Goal: Task Accomplishment & Management: Manage account settings

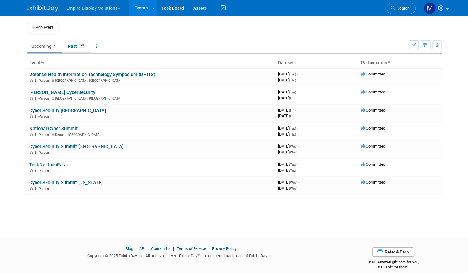
click at [72, 47] on link "Past 198" at bounding box center [76, 46] width 27 height 12
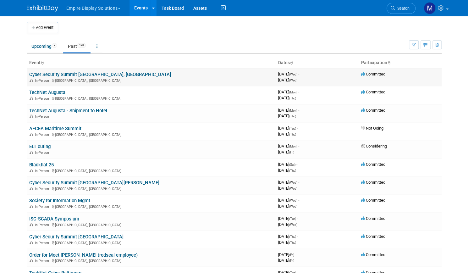
click at [61, 75] on link "Cyber Security Summit [GEOGRAPHIC_DATA], [GEOGRAPHIC_DATA]" at bounding box center [100, 75] width 142 height 6
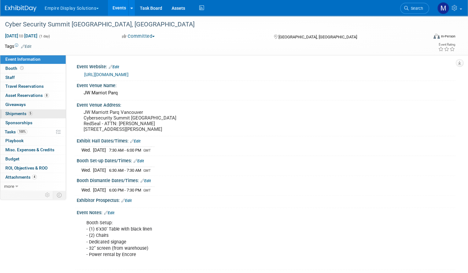
click at [33, 112] on span "Shipments 5" at bounding box center [18, 113] width 27 height 5
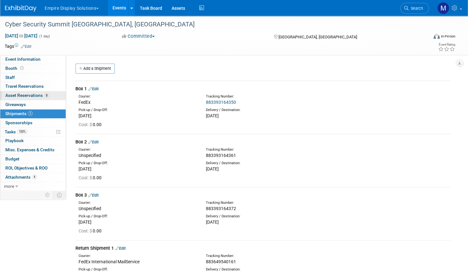
click at [49, 93] on span "Asset Reservations 8" at bounding box center [27, 95] width 44 height 5
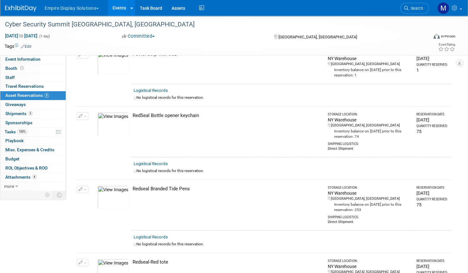
scroll to position [148, 0]
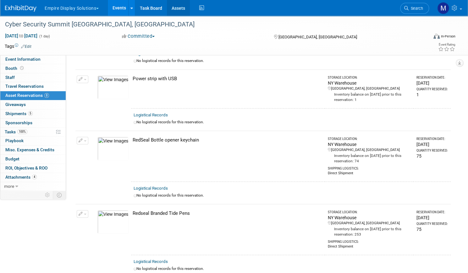
click at [190, 8] on link "Assets" at bounding box center [178, 8] width 23 height 16
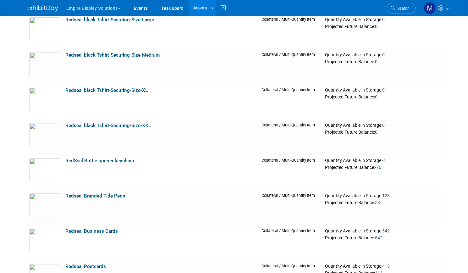
scroll to position [1663, 0]
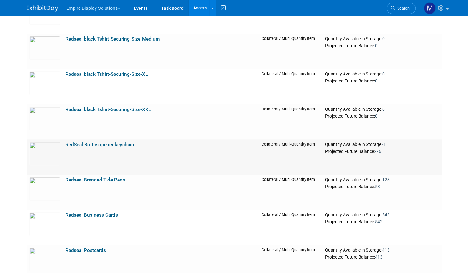
click at [117, 143] on link "RedSeal Bottle opener keychain" at bounding box center [99, 145] width 69 height 6
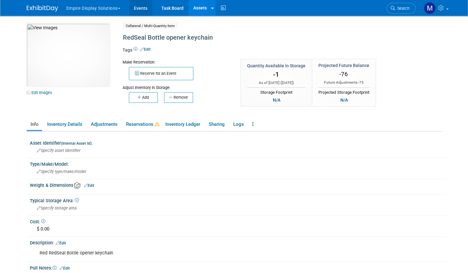
click at [136, 9] on link "Events" at bounding box center [140, 8] width 23 height 16
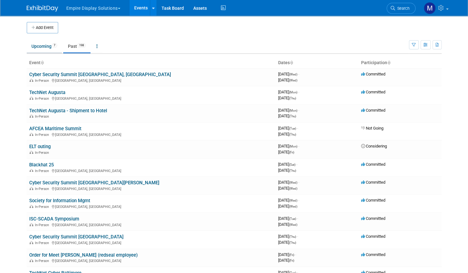
click at [42, 45] on link "Upcoming 7" at bounding box center [44, 46] width 35 height 12
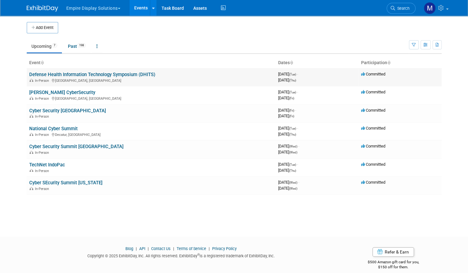
click at [53, 74] on link "Defense Health Information Technology Symposium (DHITS)" at bounding box center [92, 75] width 126 height 6
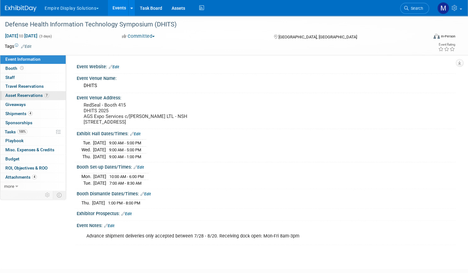
click at [47, 93] on span "Asset Reservations 7" at bounding box center [27, 95] width 44 height 5
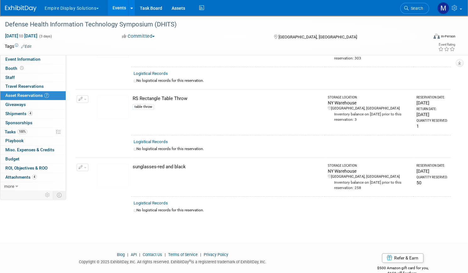
scroll to position [303, 0]
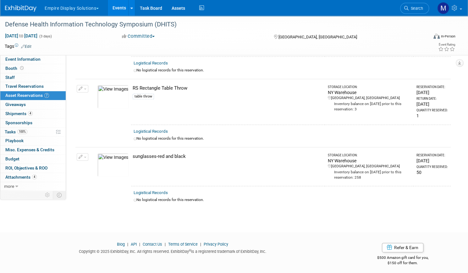
click at [131, 4] on link "Events" at bounding box center [119, 8] width 23 height 16
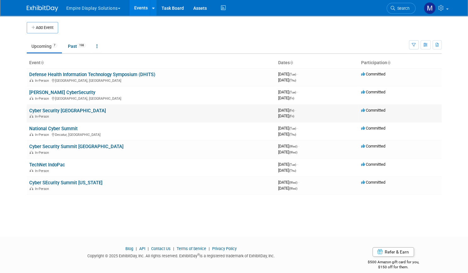
click at [60, 109] on link "Cyber Security [GEOGRAPHIC_DATA]" at bounding box center [67, 111] width 77 height 6
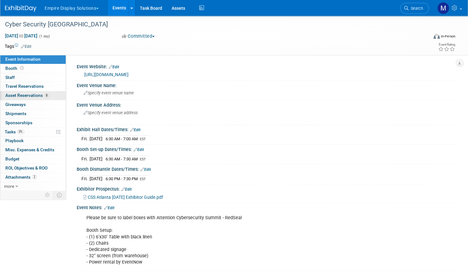
click at [49, 95] on span "Asset Reservations 8" at bounding box center [27, 95] width 44 height 5
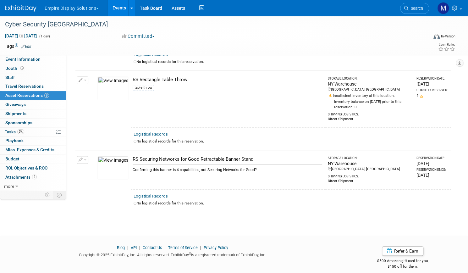
scroll to position [440, 0]
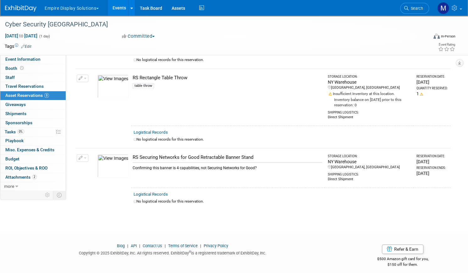
click at [128, 5] on link "Events" at bounding box center [119, 8] width 23 height 16
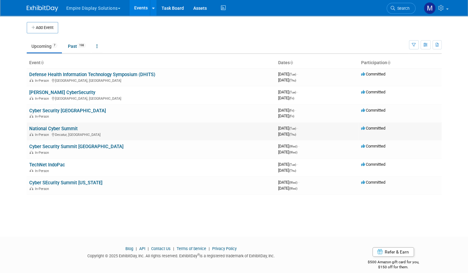
click at [60, 131] on link "National Cyber Summit" at bounding box center [53, 129] width 48 height 6
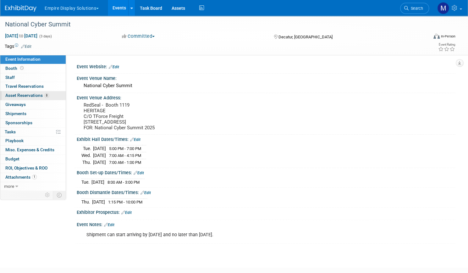
click at [53, 92] on link "8 Asset Reservations 8" at bounding box center [32, 95] width 65 height 9
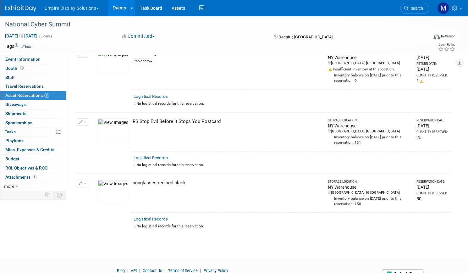
scroll to position [374, 0]
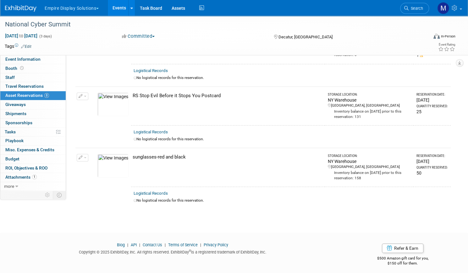
click at [49, 93] on span "Asset Reservations 8" at bounding box center [27, 95] width 44 height 5
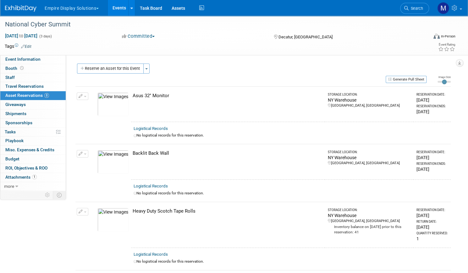
click at [131, 9] on link "Events" at bounding box center [119, 8] width 23 height 16
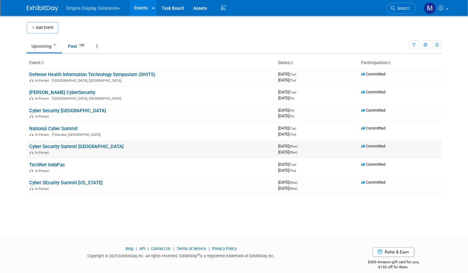
click at [73, 147] on link "Cyber Security Summit [GEOGRAPHIC_DATA]" at bounding box center [76, 147] width 94 height 6
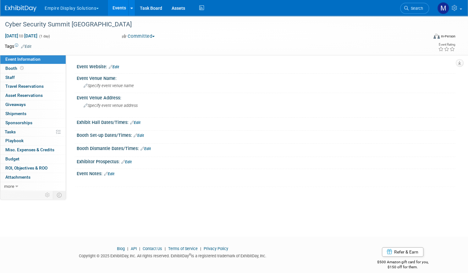
click at [131, 10] on link "Events" at bounding box center [119, 8] width 23 height 16
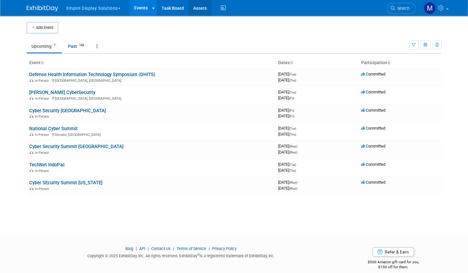
click at [201, 8] on link "Assets" at bounding box center [200, 8] width 23 height 16
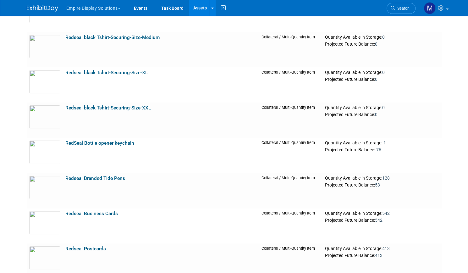
scroll to position [1658, 0]
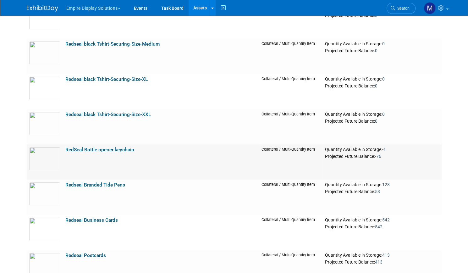
click at [111, 149] on link "RedSeal Bottle opener keychain" at bounding box center [99, 150] width 69 height 6
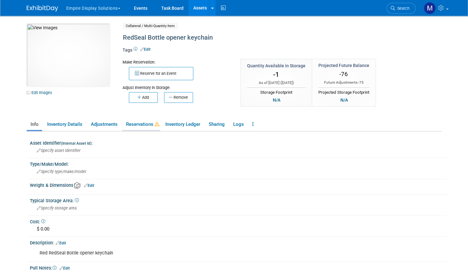
click at [140, 122] on link "Reservations" at bounding box center [141, 124] width 38 height 11
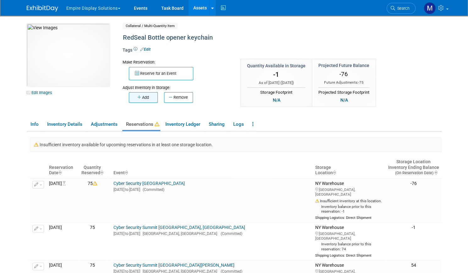
click at [139, 98] on button "Add" at bounding box center [143, 97] width 29 height 11
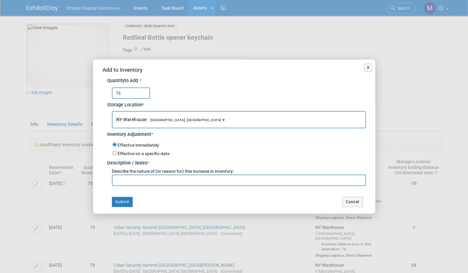
type input "76"
click at [128, 178] on input "text" at bounding box center [239, 179] width 254 height 11
type input "adjustment"
click at [126, 201] on button "Submit" at bounding box center [122, 202] width 21 height 10
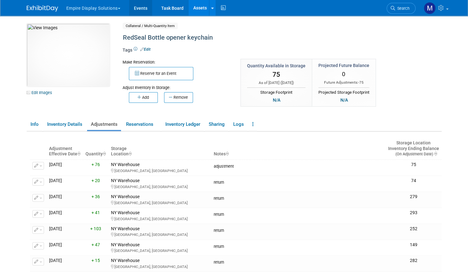
click at [142, 12] on link "Events" at bounding box center [140, 8] width 23 height 16
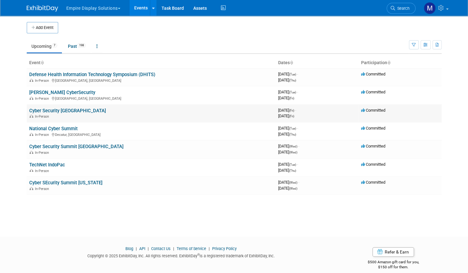
click at [59, 111] on link "Cyber Security [GEOGRAPHIC_DATA]" at bounding box center [67, 111] width 77 height 6
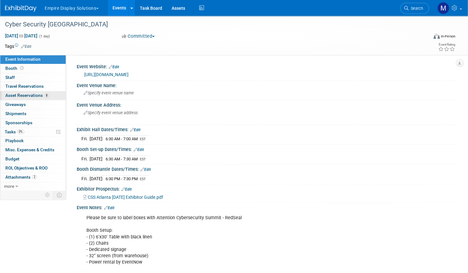
click at [48, 97] on span "Asset Reservations 8" at bounding box center [27, 95] width 44 height 5
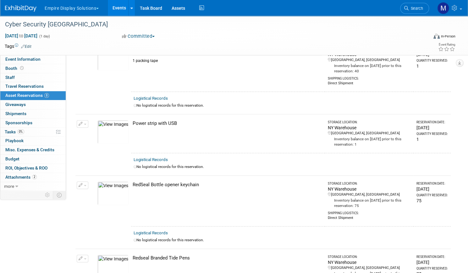
scroll to position [95, 0]
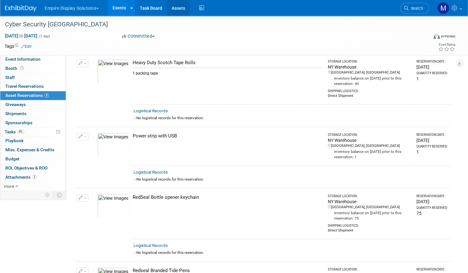
click at [190, 6] on link "Assets" at bounding box center [178, 8] width 23 height 16
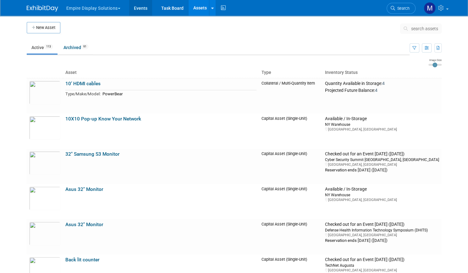
click at [141, 5] on link "Events" at bounding box center [140, 8] width 23 height 16
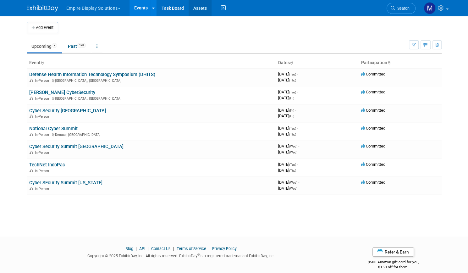
click at [201, 5] on link "Assets" at bounding box center [200, 8] width 23 height 16
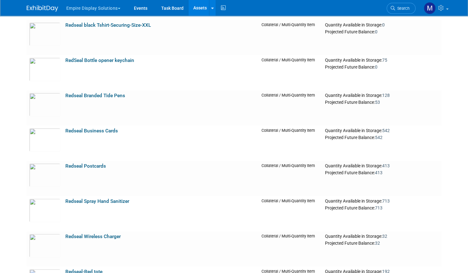
scroll to position [1741, 0]
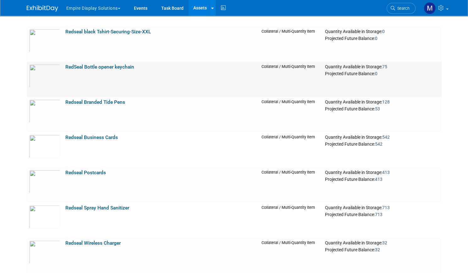
click at [121, 68] on link "RedSeal Bottle opener keychain" at bounding box center [99, 67] width 69 height 6
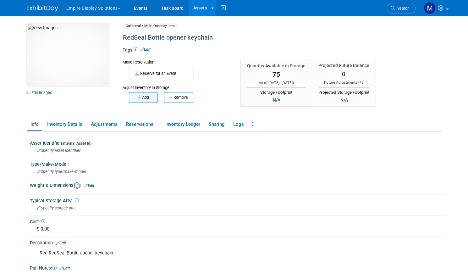
click at [142, 99] on button "Add" at bounding box center [143, 97] width 29 height 11
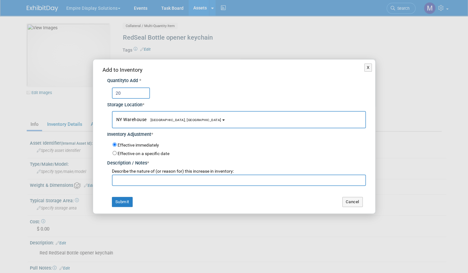
type input "20"
click at [131, 183] on input "text" at bounding box center [239, 179] width 254 height 11
type input "adjustment"
click at [352, 203] on button "Cancel" at bounding box center [352, 202] width 20 height 10
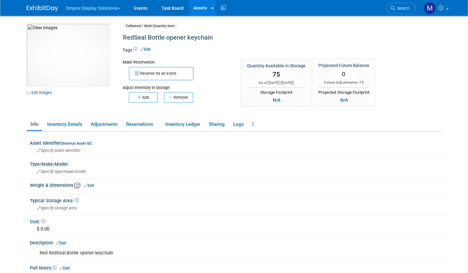
click at [194, 13] on link "Assets" at bounding box center [200, 8] width 23 height 16
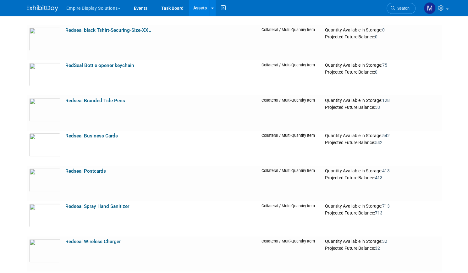
scroll to position [1726, 0]
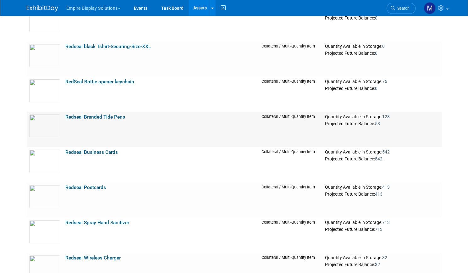
click at [115, 116] on link "Redseal Branded Tide Pens" at bounding box center [95, 117] width 60 height 6
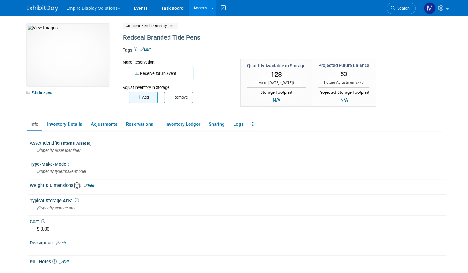
click at [145, 100] on button "Add" at bounding box center [143, 97] width 29 height 11
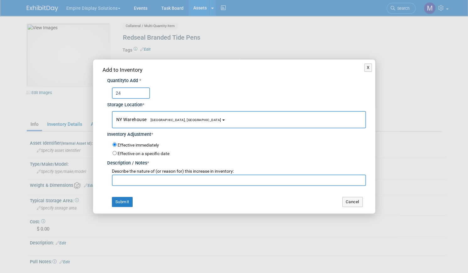
type input "24"
click at [138, 179] on input "text" at bounding box center [239, 179] width 254 height 11
type input "return from vancouver"
click at [128, 200] on button "Submit" at bounding box center [122, 202] width 21 height 10
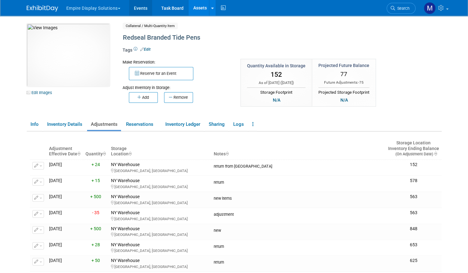
click at [138, 10] on link "Events" at bounding box center [140, 8] width 23 height 16
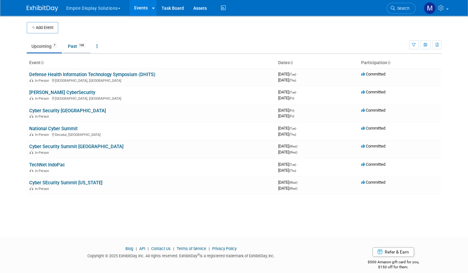
click at [70, 49] on link "Past 198" at bounding box center [76, 46] width 27 height 12
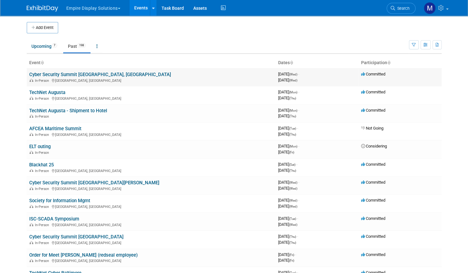
click at [59, 76] on link "Cyber Security Summit [GEOGRAPHIC_DATA], [GEOGRAPHIC_DATA]" at bounding box center [100, 75] width 142 height 6
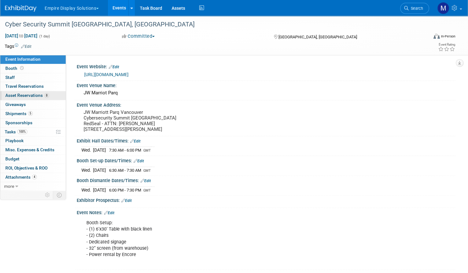
click at [49, 96] on span "Asset Reservations 8" at bounding box center [27, 95] width 44 height 5
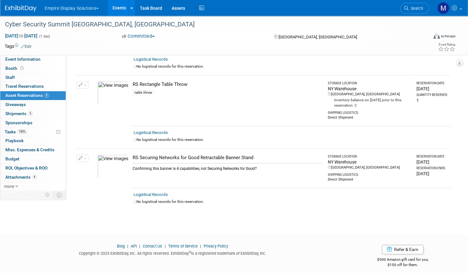
scroll to position [424, 0]
